Goal: Transaction & Acquisition: Obtain resource

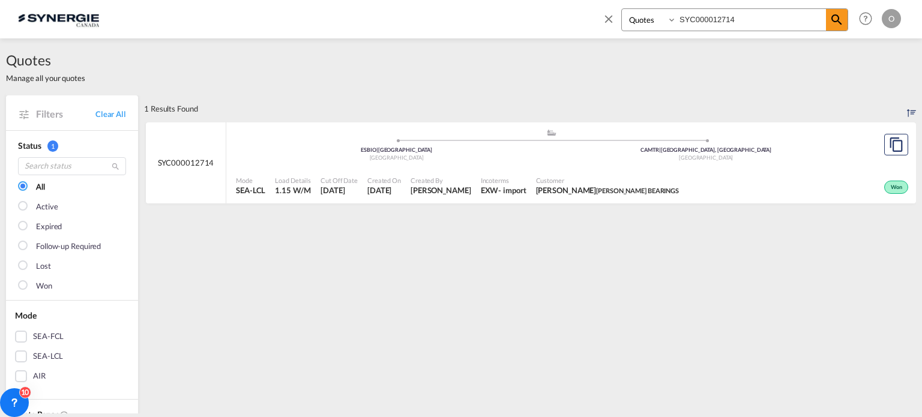
select select "Quotes"
drag, startPoint x: 770, startPoint y: 18, endPoint x: 543, endPoint y: 19, distance: 227.5
click at [543, 19] on div "Bookings Quotes Enquiries SYC000012714 Help Resources Product Release O My Prof…" at bounding box center [461, 18] width 886 height 37
paste input "CDVI AMERIQUES LTEE"
drag, startPoint x: 790, startPoint y: 17, endPoint x: 500, endPoint y: 17, distance: 289.4
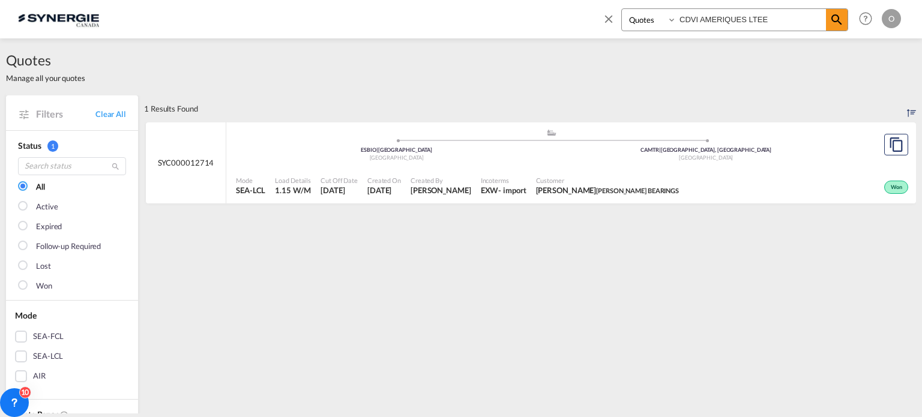
click at [500, 17] on div "Bookings Quotes Enquiries CDVI AMERIQUES LTEE Help Resources Product Release O …" at bounding box center [461, 18] width 886 height 37
paste input "SYC000013212"
type input "SYC000013212"
click at [512, 180] on div "Incoterms EXW - import" at bounding box center [503, 186] width 55 height 30
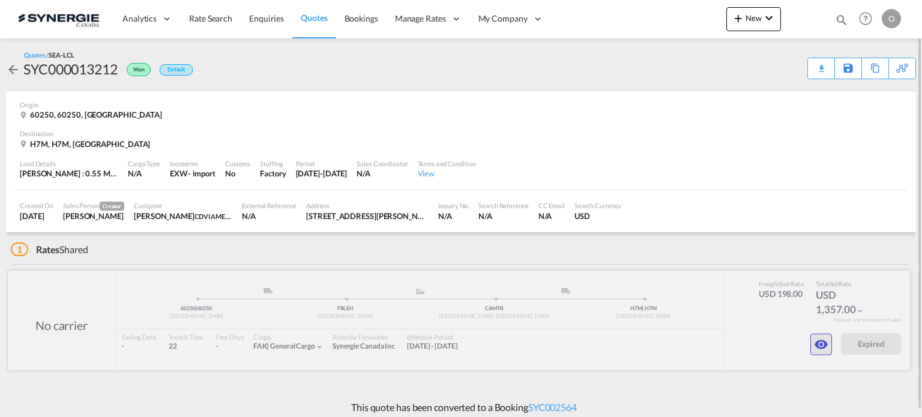
click at [825, 345] on md-icon "icon-eye" at bounding box center [821, 344] width 14 height 14
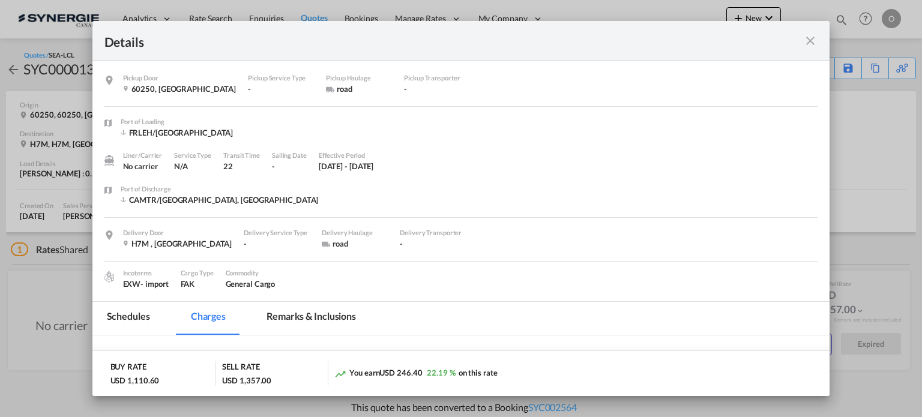
scroll to position [180, 0]
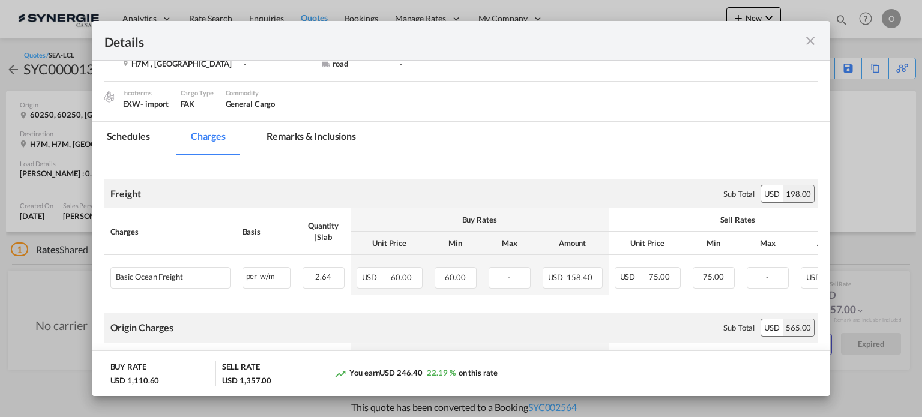
click at [335, 138] on md-tab-item "Remarks & Inclusions" at bounding box center [311, 138] width 118 height 33
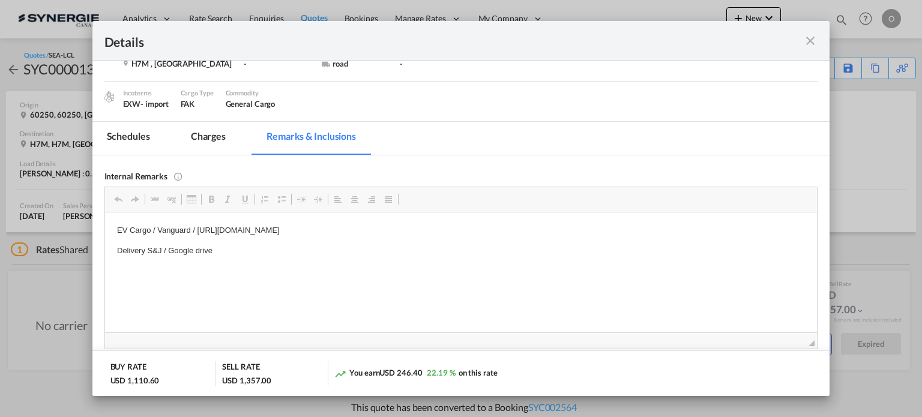
click at [193, 140] on md-tab-item "Charges" at bounding box center [209, 138] width 64 height 33
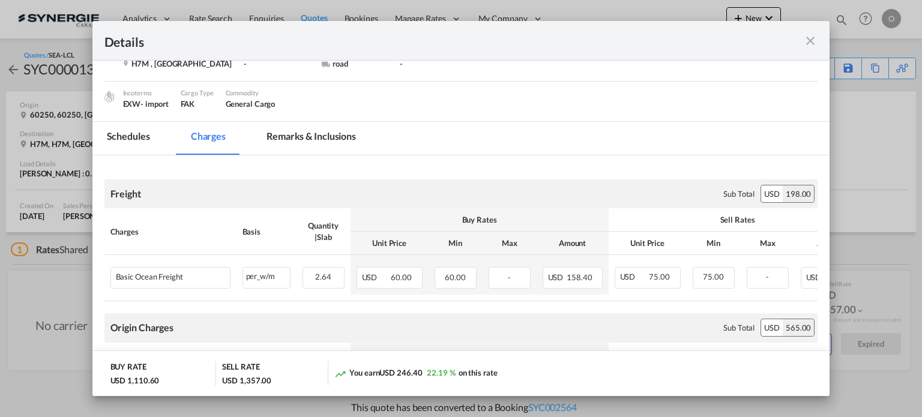
click at [808, 41] on md-icon "icon-close fg-AAA8AD m-0 cursor" at bounding box center [810, 41] width 14 height 14
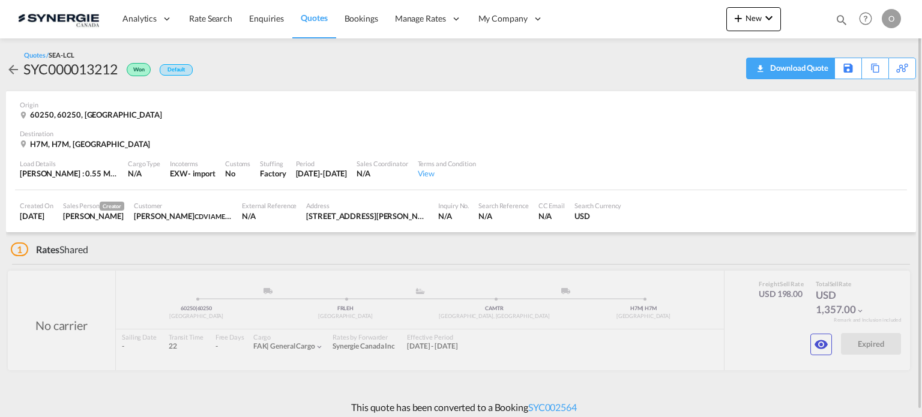
click at [815, 67] on div "Download Quote" at bounding box center [797, 67] width 61 height 19
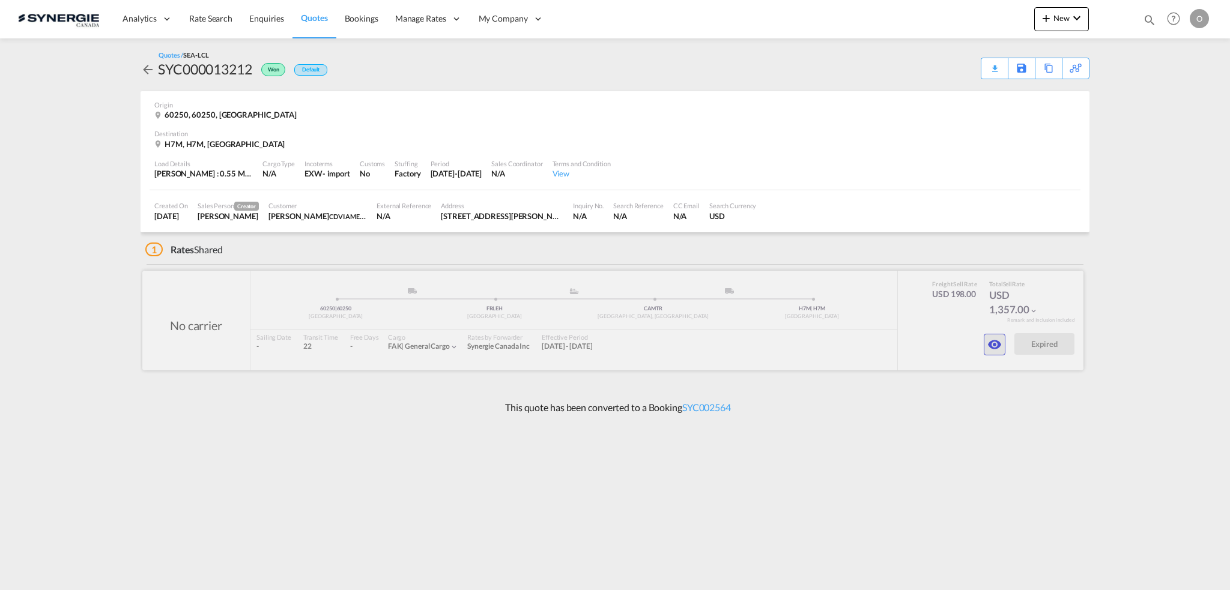
click at [922, 343] on md-icon "icon-eye" at bounding box center [994, 344] width 14 height 14
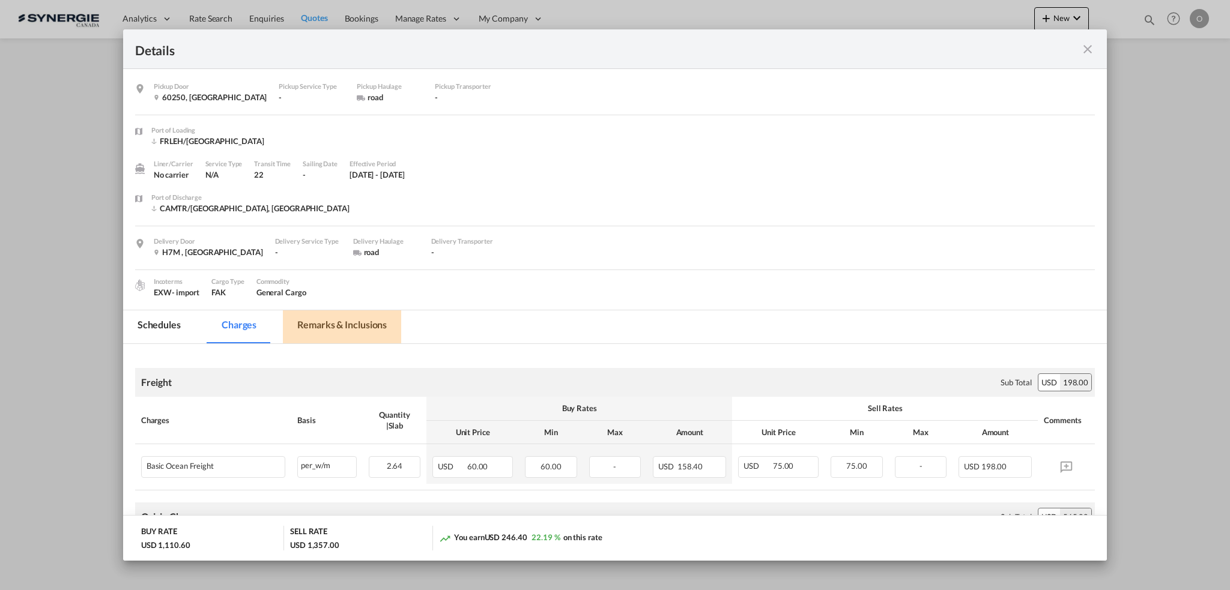
drag, startPoint x: 372, startPoint y: 326, endPoint x: 408, endPoint y: 317, distance: 37.1
click at [372, 326] on md-tab-item "Remarks & Inclusions" at bounding box center [342, 326] width 118 height 33
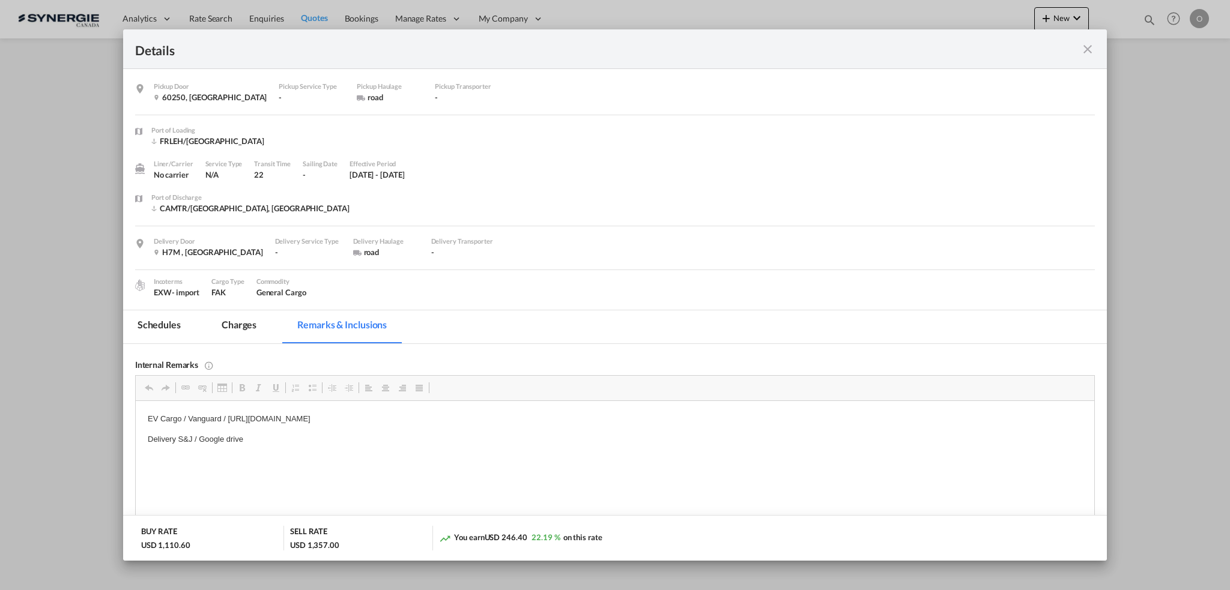
scroll to position [0, 0]
click at [247, 324] on md-tab-item "Charges" at bounding box center [239, 326] width 64 height 33
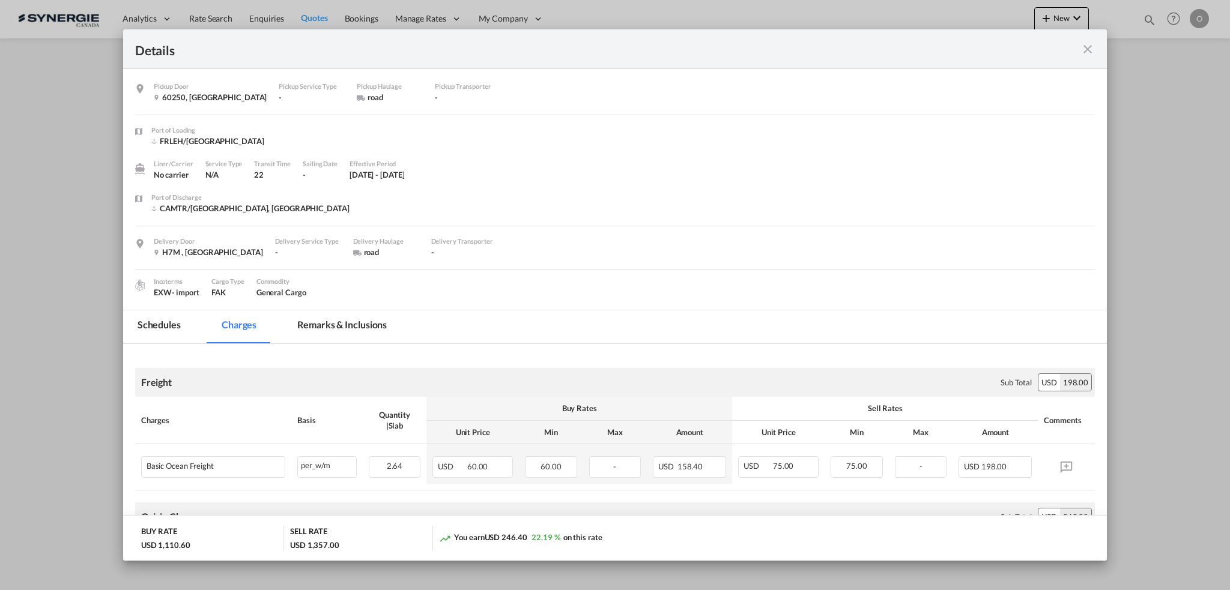
drag, startPoint x: 334, startPoint y: 319, endPoint x: 384, endPoint y: 288, distance: 59.3
click at [334, 319] on md-tab-item "Remarks & Inclusions" at bounding box center [342, 326] width 118 height 33
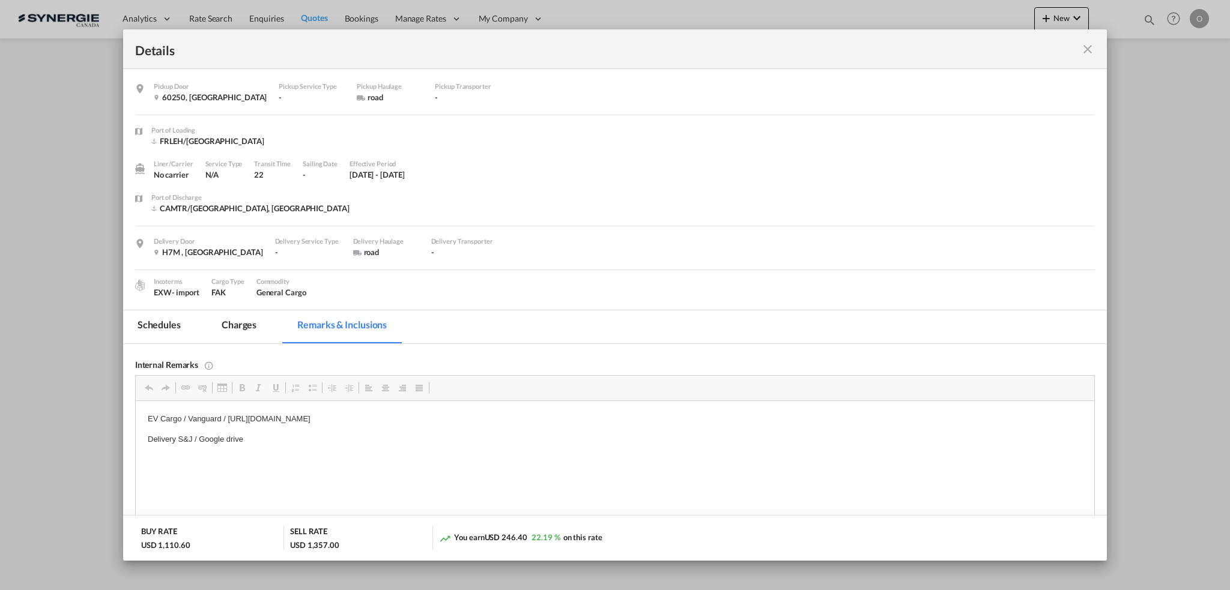
drag, startPoint x: 226, startPoint y: 418, endPoint x: 328, endPoint y: 417, distance: 102.7
drag, startPoint x: 243, startPoint y: 325, endPoint x: 36, endPoint y: 333, distance: 207.3
click at [243, 325] on md-tab-item "Charges" at bounding box center [239, 326] width 64 height 33
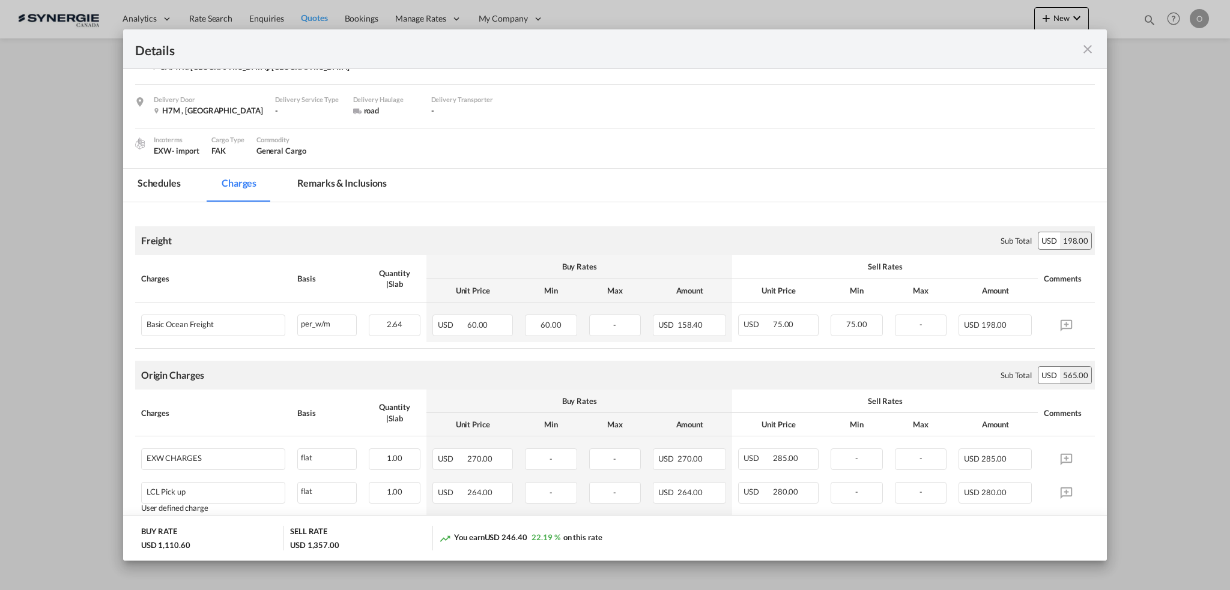
scroll to position [141, 0]
